Goal: Task Accomplishment & Management: Complete application form

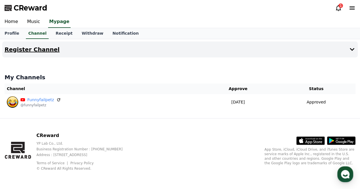
click at [308, 51] on button "Register Channel" at bounding box center [179, 50] width 355 height 16
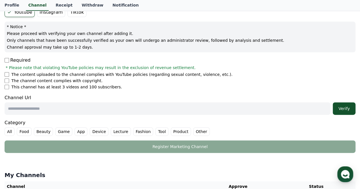
scroll to position [57, 0]
click at [7, 84] on li "This channel has at least 3 videos and 100 subscribers." at bounding box center [180, 87] width 351 height 6
click at [23, 113] on input "text" at bounding box center [168, 108] width 326 height 13
paste input "**********"
type input "**********"
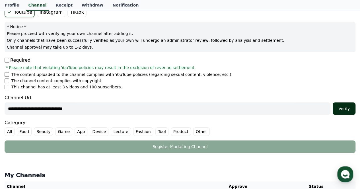
click at [349, 107] on div "Verify" at bounding box center [344, 109] width 18 height 6
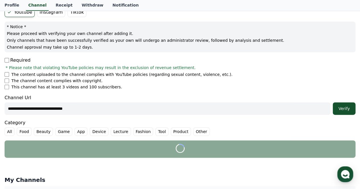
scroll to position [142, 0]
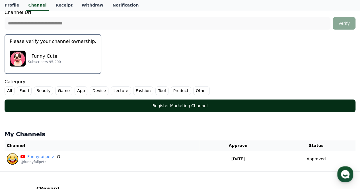
click at [100, 103] on div "Register Marketing Channel" at bounding box center [180, 106] width 328 height 6
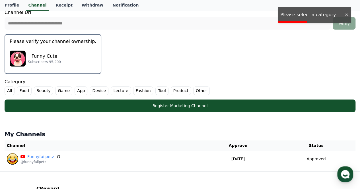
click at [193, 91] on label "Other" at bounding box center [201, 90] width 16 height 9
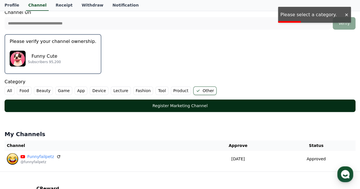
click at [161, 105] on div "Register Marketing Channel" at bounding box center [180, 106] width 328 height 6
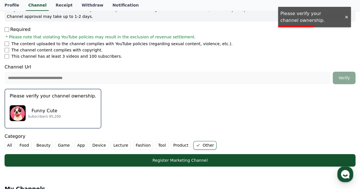
scroll to position [85, 0]
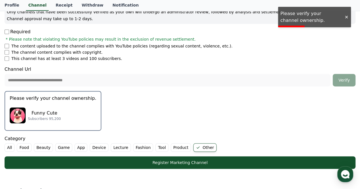
click at [33, 118] on p "Subscribers 95,200" at bounding box center [44, 119] width 33 height 5
click at [74, 117] on div "Funny Cute Subscribers 95,200" at bounding box center [53, 115] width 86 height 23
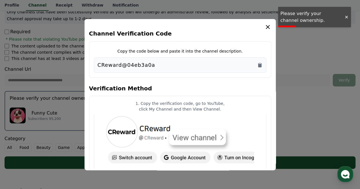
click at [74, 117] on div "**********" at bounding box center [179, 65] width 355 height 219
click at [260, 65] on icon "Copy to clipboard" at bounding box center [259, 65] width 3 height 4
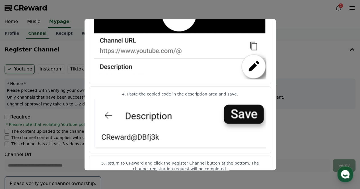
scroll to position [313, 0]
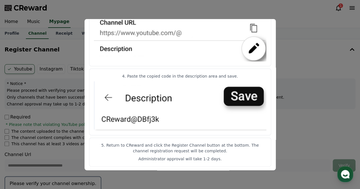
click at [294, 20] on button "close modal" at bounding box center [180, 94] width 360 height 189
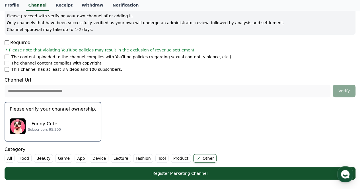
scroll to position [171, 0]
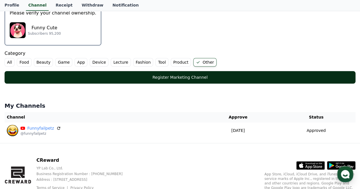
click at [177, 74] on button "Register Marketing Channel" at bounding box center [180, 77] width 351 height 13
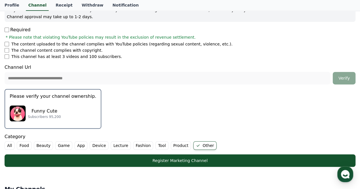
scroll to position [85, 0]
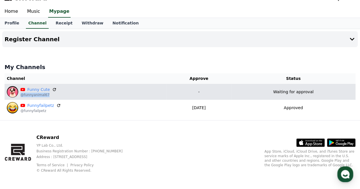
drag, startPoint x: 57, startPoint y: 95, endPoint x: 21, endPoint y: 95, distance: 35.5
click at [21, 95] on div "Funny Cute @funnyanimal67" at bounding box center [85, 91] width 157 height 11
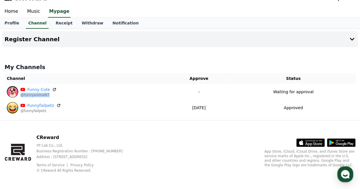
copy p "@funnyanimal67"
